Goal: Information Seeking & Learning: Find specific fact

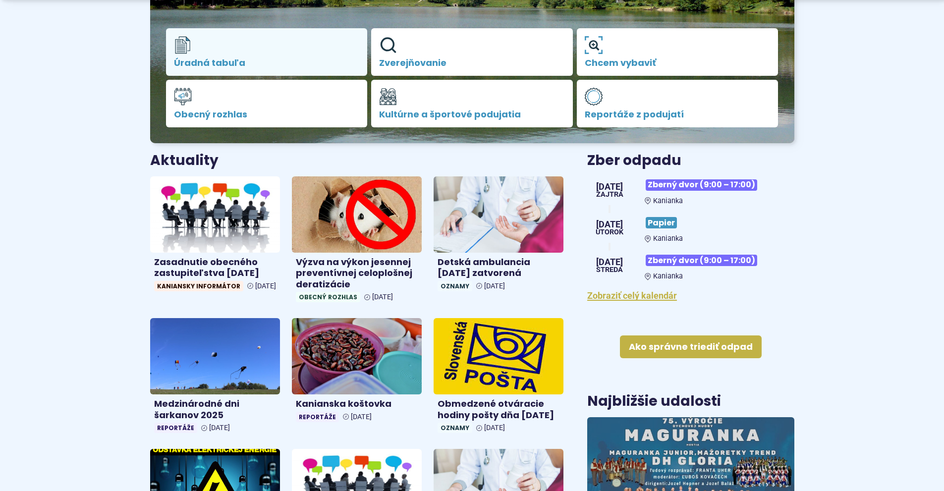
scroll to position [248, 0]
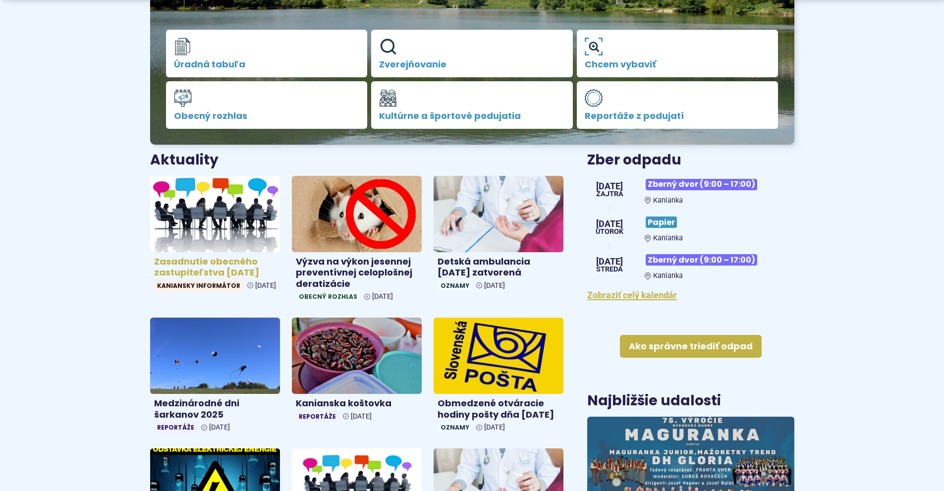
click at [209, 265] on h4 "Zasadnutie obecného zastupiteľstva [DATE]" at bounding box center [215, 267] width 122 height 22
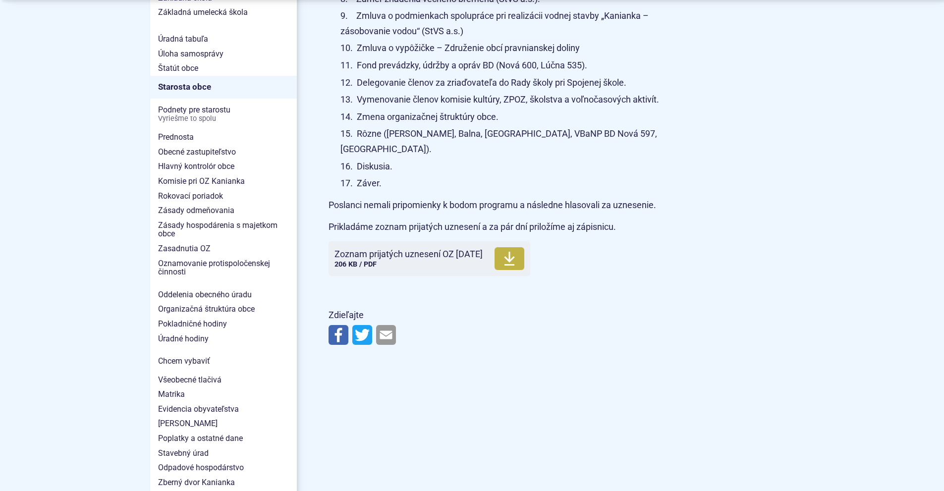
scroll to position [694, 0]
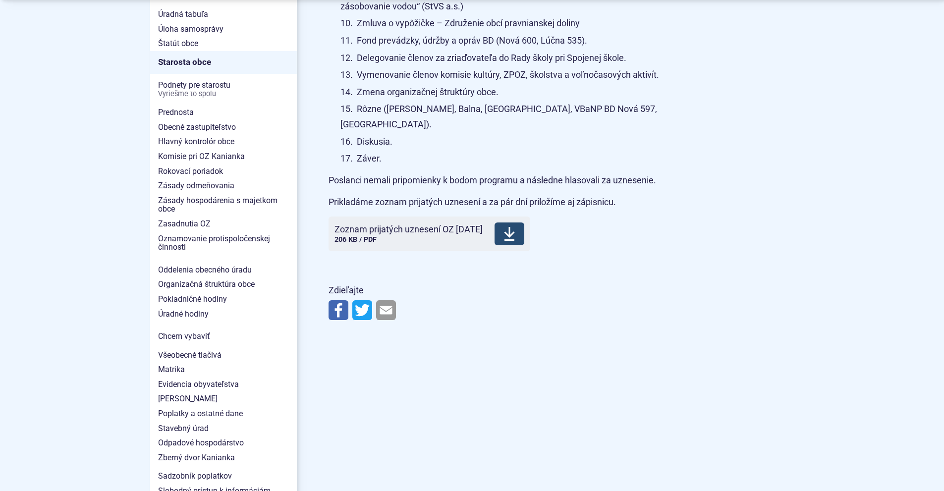
click at [385, 224] on span "Zoznam prijatých uznesení OZ 8.10.2025" at bounding box center [408, 229] width 148 height 10
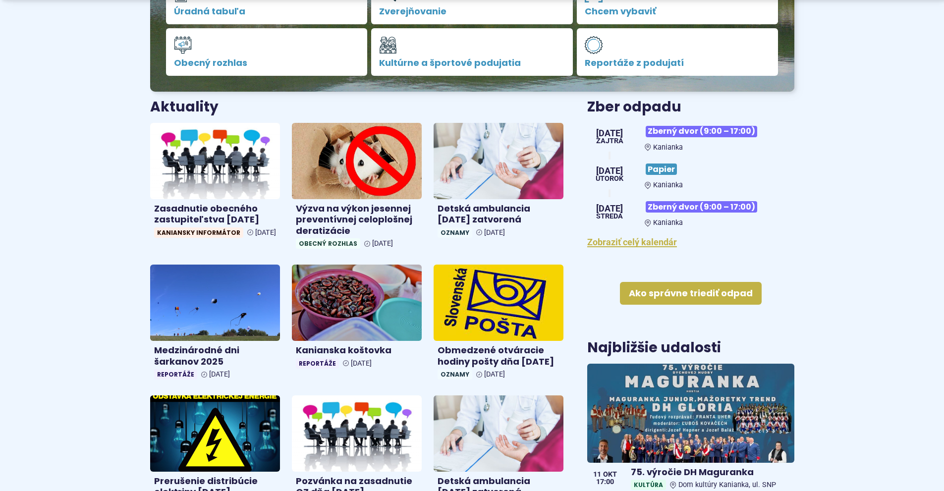
scroll to position [347, 0]
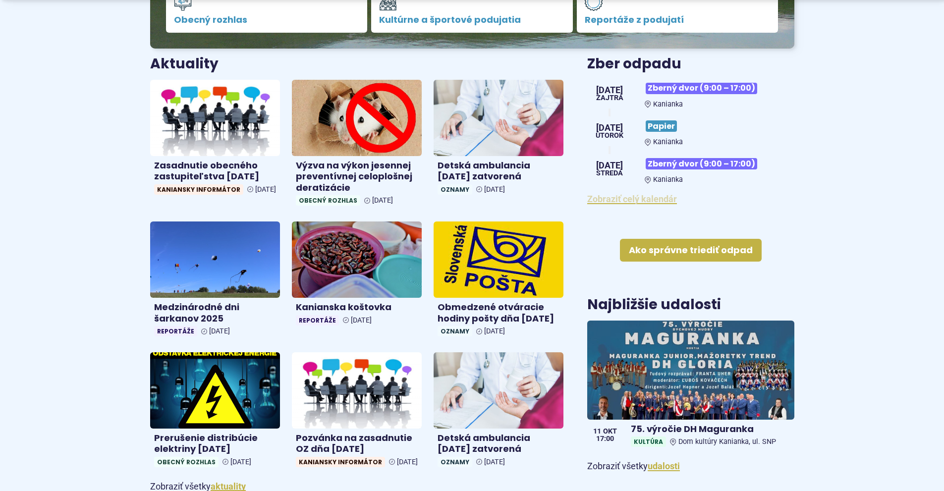
click at [618, 202] on link "Zobraziť celý kalendár" at bounding box center [632, 199] width 90 height 10
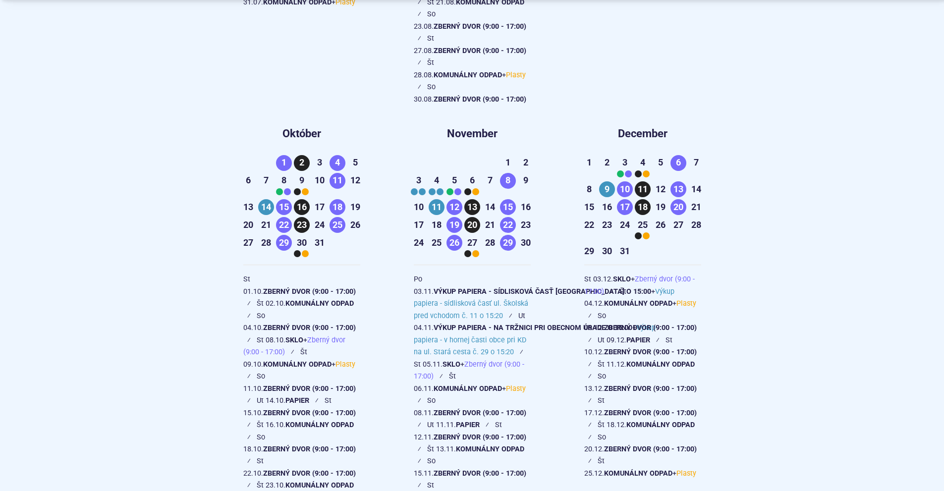
scroll to position [1982, 0]
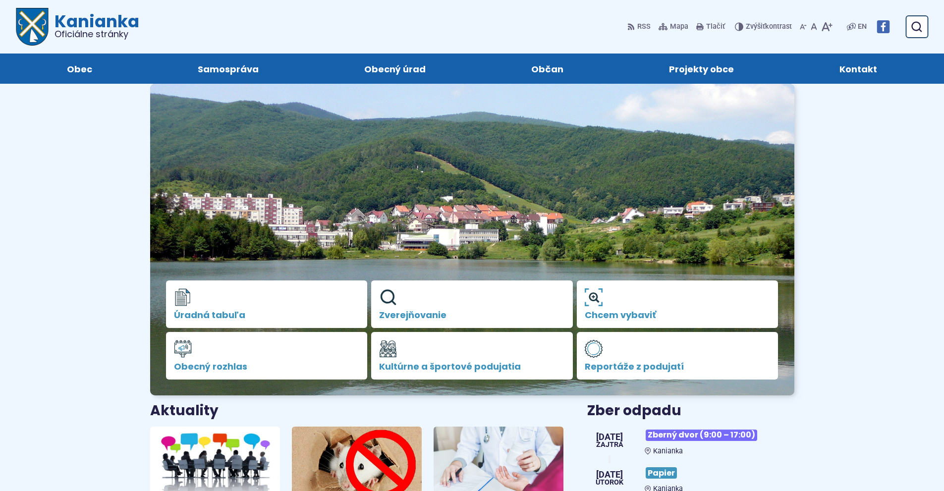
scroll to position [347, 0]
